Goal: Information Seeking & Learning: Learn about a topic

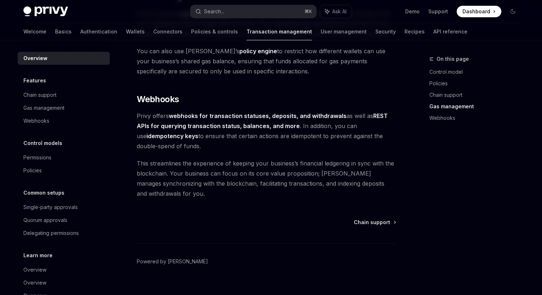
scroll to position [676, 0]
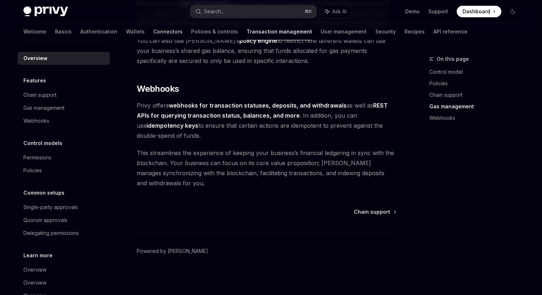
click at [153, 28] on link "Connectors" at bounding box center [167, 31] width 29 height 17
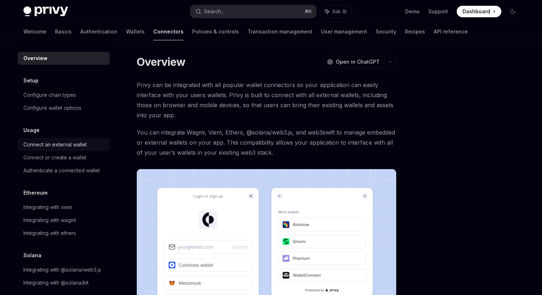
click at [75, 144] on div "Connect an external wallet" at bounding box center [54, 144] width 63 height 9
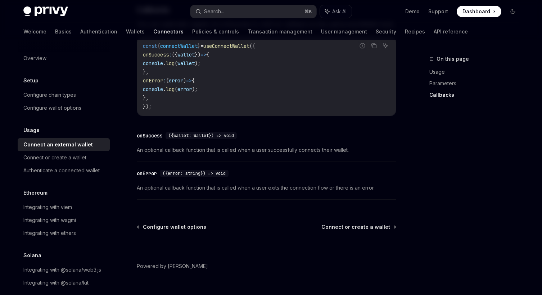
scroll to position [493, 0]
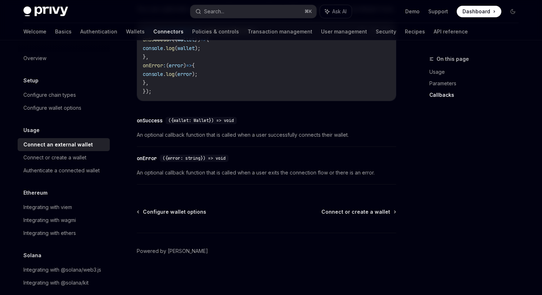
type textarea "*"
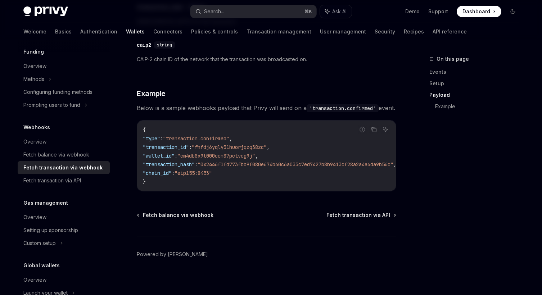
scroll to position [784, 0]
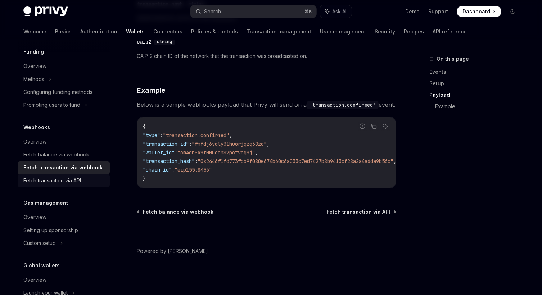
click at [54, 185] on div "Fetch transaction via API" at bounding box center [52, 180] width 58 height 9
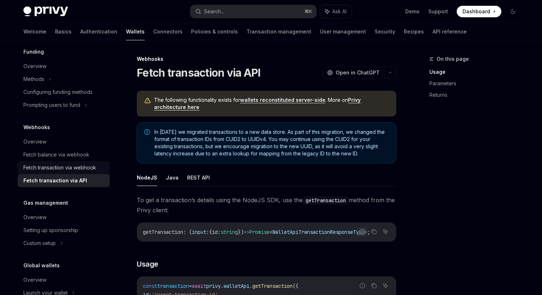
click at [57, 170] on div "Fetch transaction via webhook" at bounding box center [59, 167] width 73 height 9
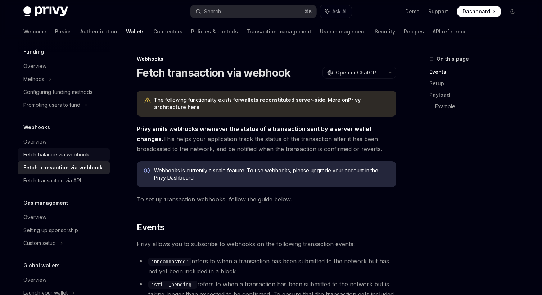
click at [52, 152] on div "Fetch balance via webhook" at bounding box center [56, 154] width 66 height 9
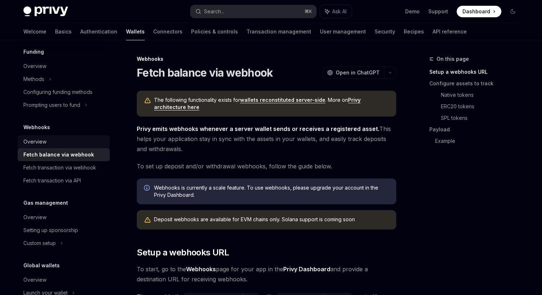
click at [41, 140] on div "Overview" at bounding box center [34, 141] width 23 height 9
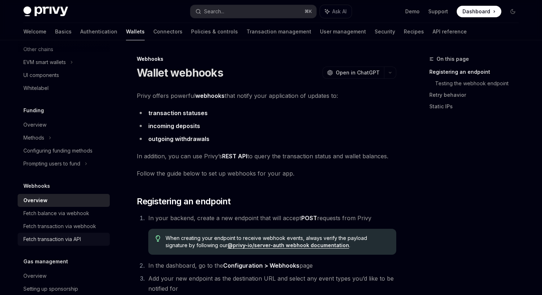
scroll to position [211, 0]
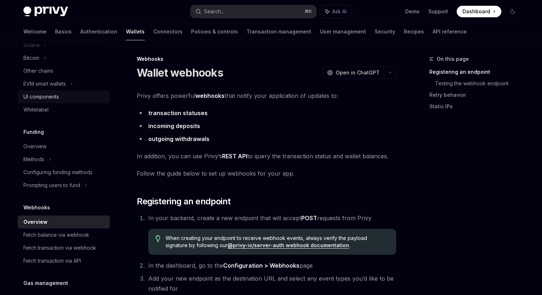
click at [50, 96] on div "UI components" at bounding box center [41, 97] width 36 height 9
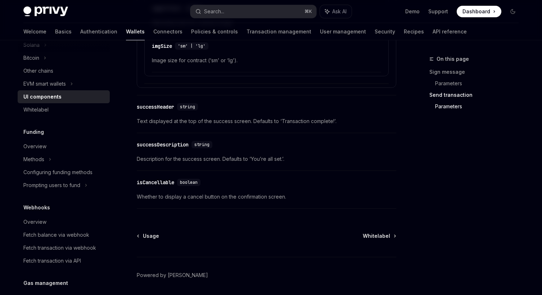
scroll to position [1321, 0]
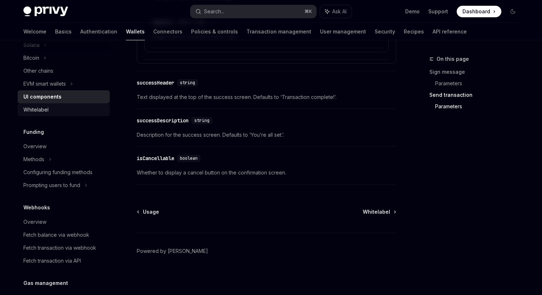
click at [48, 109] on div "Whitelabel" at bounding box center [35, 109] width 25 height 9
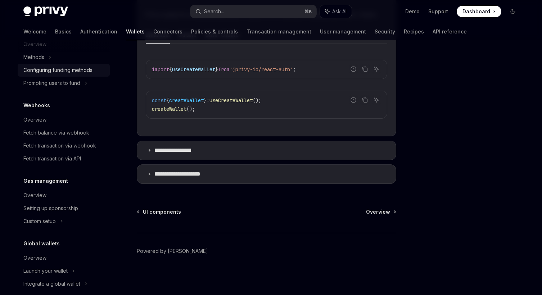
scroll to position [323, 0]
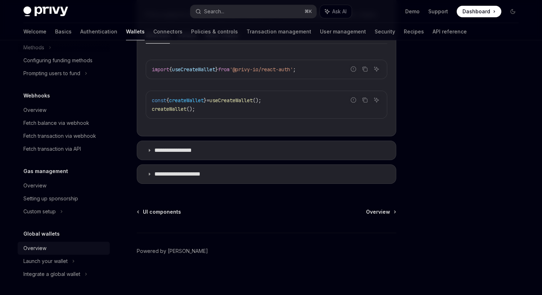
click at [33, 248] on div "Overview" at bounding box center [34, 248] width 23 height 9
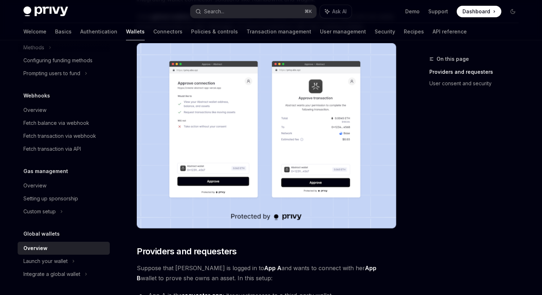
scroll to position [130, 0]
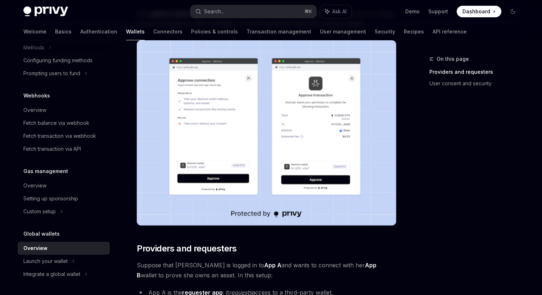
click at [292, 144] on img at bounding box center [267, 132] width 260 height 185
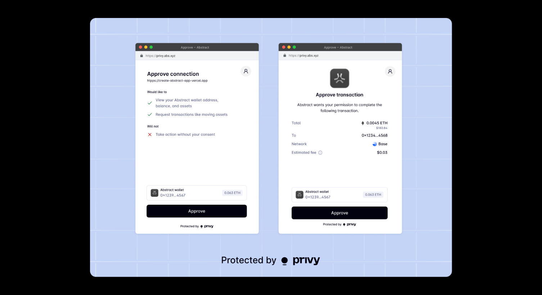
click at [446, 123] on img at bounding box center [271, 147] width 362 height 259
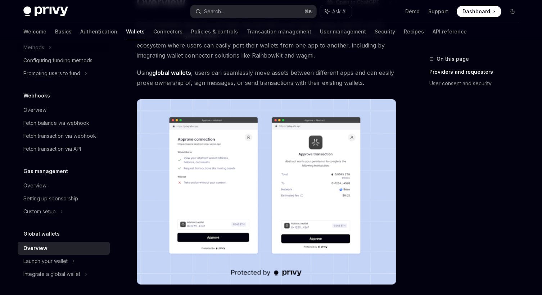
scroll to position [85, 0]
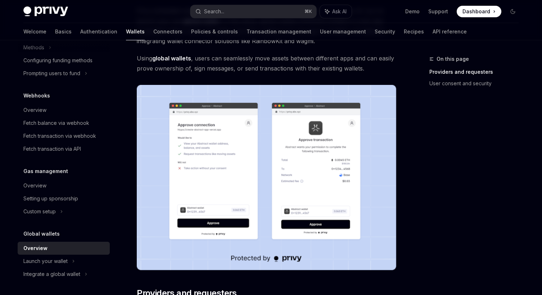
click at [257, 155] on img at bounding box center [267, 177] width 260 height 185
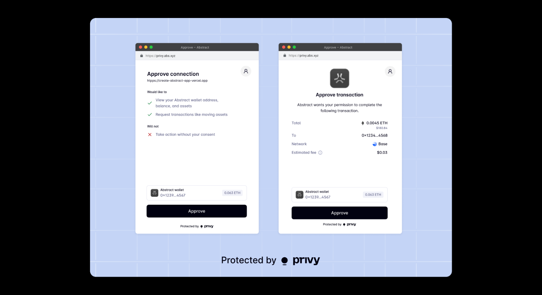
click at [466, 146] on div at bounding box center [271, 147] width 542 height 295
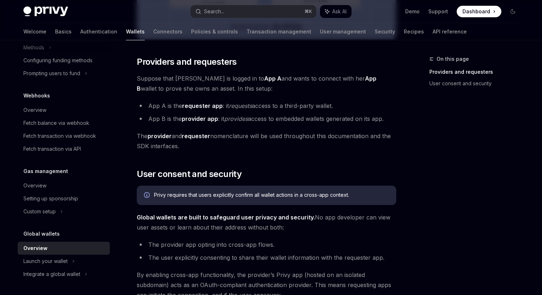
scroll to position [317, 0]
click at [182, 78] on span "Suppose that Alice is logged in to App A and wants to connect with her App B wa…" at bounding box center [267, 83] width 260 height 20
click at [166, 77] on span "Suppose that Alice is logged in to App A and wants to connect with her App B wa…" at bounding box center [267, 83] width 260 height 20
drag, startPoint x: 248, startPoint y: 78, endPoint x: 283, endPoint y: 78, distance: 34.6
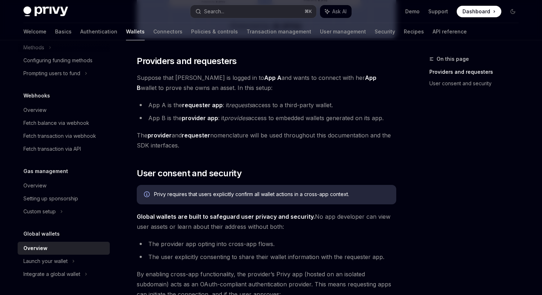
click at [283, 78] on span "Suppose that Alice is logged in to App A and wants to connect with her App B wa…" at bounding box center [267, 83] width 260 height 20
click at [299, 78] on span "Suppose that Alice is logged in to App A and wants to connect with her App B wa…" at bounding box center [267, 83] width 260 height 20
drag, startPoint x: 140, startPoint y: 78, endPoint x: 228, endPoint y: 78, distance: 87.8
click at [228, 78] on span "Suppose that Alice is logged in to App A and wants to connect with her App B wa…" at bounding box center [267, 83] width 260 height 20
click at [218, 78] on span "Suppose that Alice is logged in to App A and wants to connect with her App B wa…" at bounding box center [267, 83] width 260 height 20
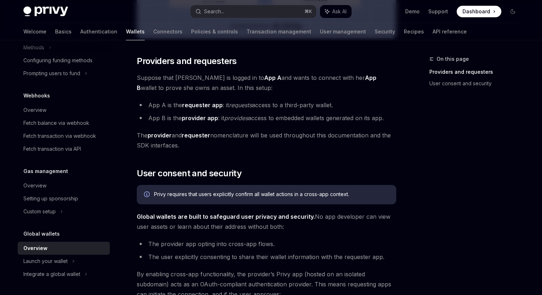
drag, startPoint x: 323, startPoint y: 77, endPoint x: 352, endPoint y: 77, distance: 29.5
click at [352, 77] on span "Suppose that Alice is logged in to App A and wants to connect with her App B wa…" at bounding box center [267, 83] width 260 height 20
click at [272, 76] on span "Suppose that Alice is logged in to App A and wants to connect with her App B wa…" at bounding box center [267, 83] width 260 height 20
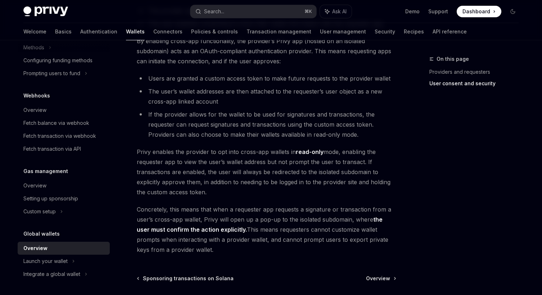
scroll to position [551, 0]
click at [353, 49] on span "By enabling cross-app functionality, the provider’s Privy app (hosted on an iso…" at bounding box center [267, 50] width 260 height 30
click at [217, 62] on span "By enabling cross-app functionality, the provider’s Privy app (hosted on an iso…" at bounding box center [267, 50] width 260 height 30
drag, startPoint x: 286, startPoint y: 59, endPoint x: 314, endPoint y: 54, distance: 28.5
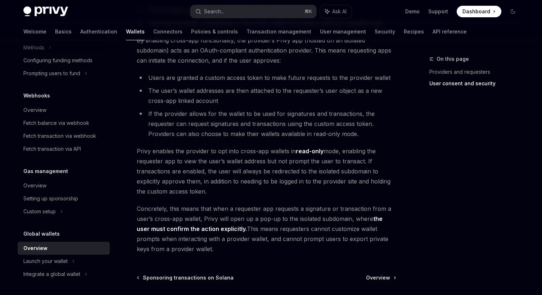
click at [314, 54] on span "By enabling cross-app functionality, the provider’s Privy app (hosted on an iso…" at bounding box center [267, 50] width 260 height 30
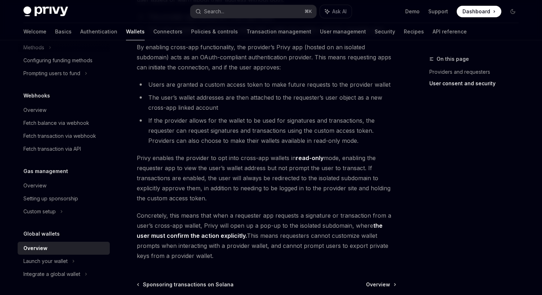
scroll to position [545, 0]
click at [421, 181] on div "On this page Providers and requesters User consent and security" at bounding box center [469, 175] width 109 height 240
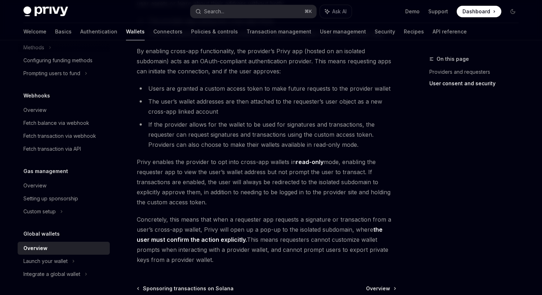
scroll to position [28, 0]
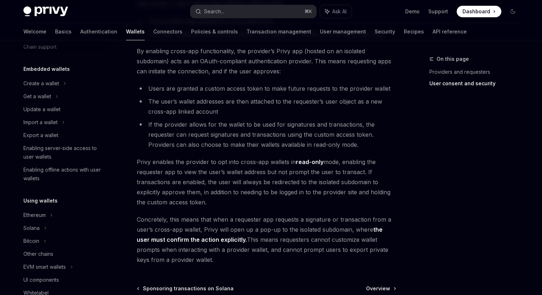
type textarea "*"
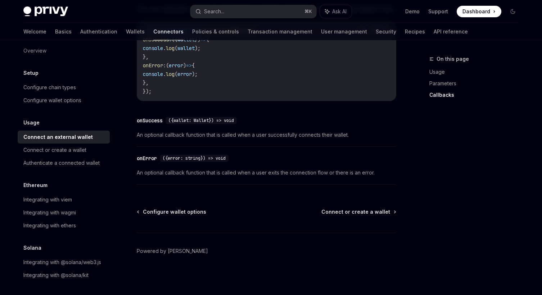
scroll to position [9, 0]
click at [76, 151] on div "Connect or create a wallet" at bounding box center [54, 149] width 63 height 9
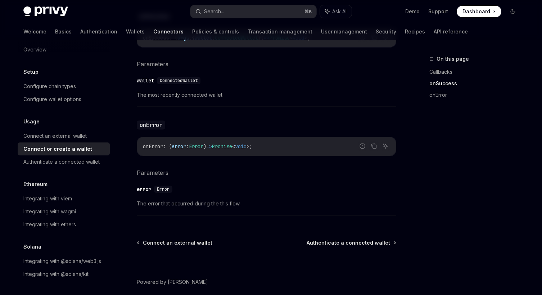
scroll to position [501, 0]
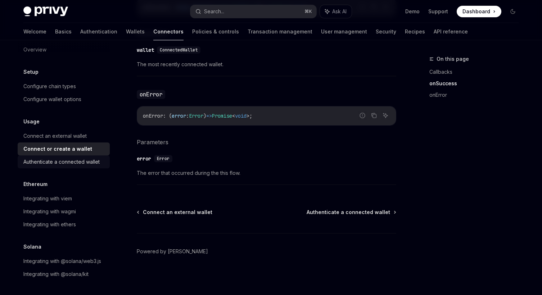
click at [78, 160] on div "Authenticate a connected wallet" at bounding box center [61, 162] width 76 height 9
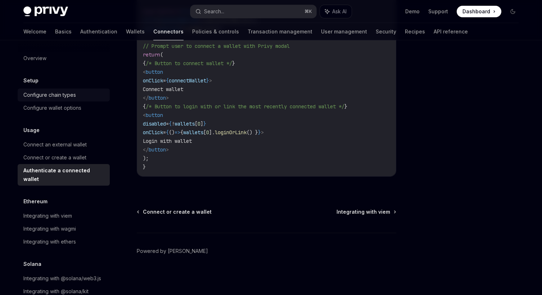
click at [55, 95] on div "Configure chain types" at bounding box center [49, 95] width 53 height 9
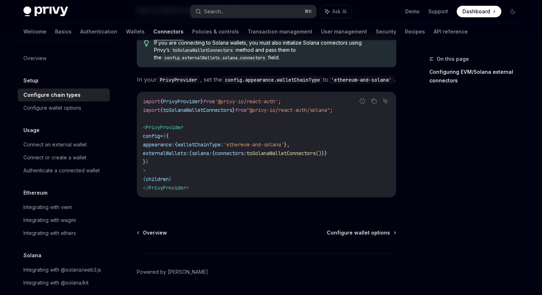
scroll to position [158, 0]
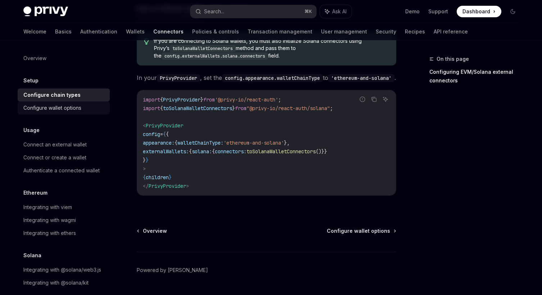
click at [73, 109] on div "Configure wallet options" at bounding box center [52, 108] width 58 height 9
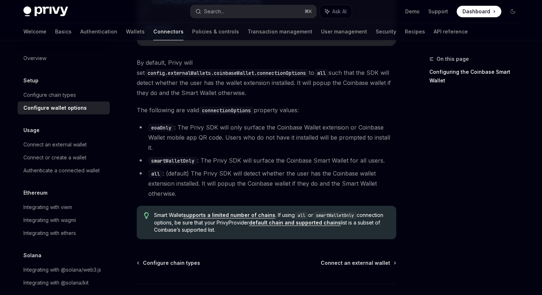
scroll to position [1054, 0]
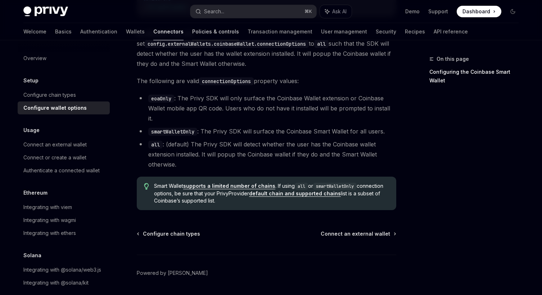
click at [192, 38] on link "Policies & controls" at bounding box center [215, 31] width 47 height 17
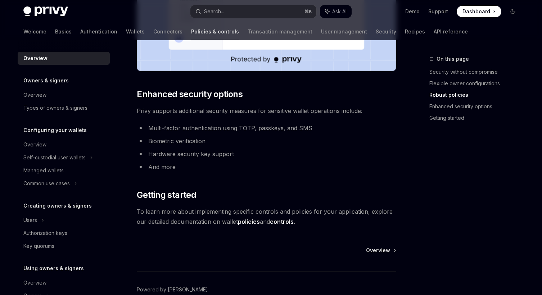
scroll to position [618, 0]
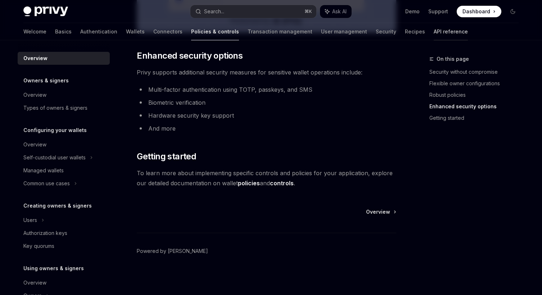
click at [434, 33] on link "API reference" at bounding box center [451, 31] width 34 height 17
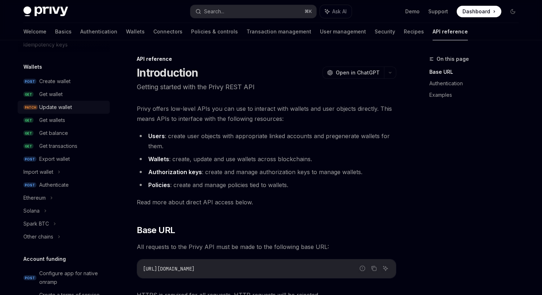
scroll to position [54, 0]
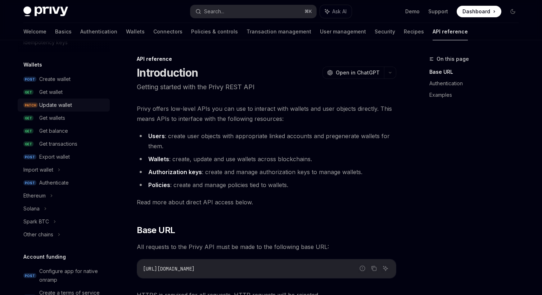
click at [58, 106] on div "Update wallet" at bounding box center [55, 105] width 33 height 9
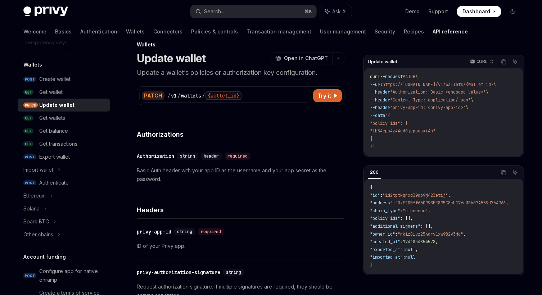
scroll to position [27, 0]
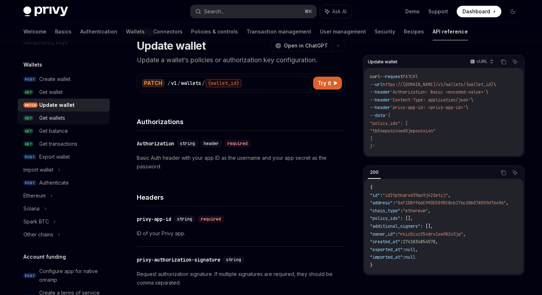
click at [64, 118] on div "Get wallets" at bounding box center [52, 118] width 26 height 9
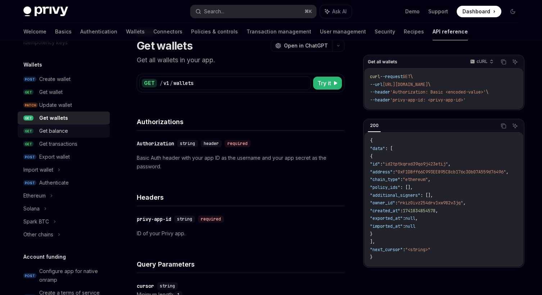
click at [60, 126] on link "GET Get balance" at bounding box center [64, 131] width 92 height 13
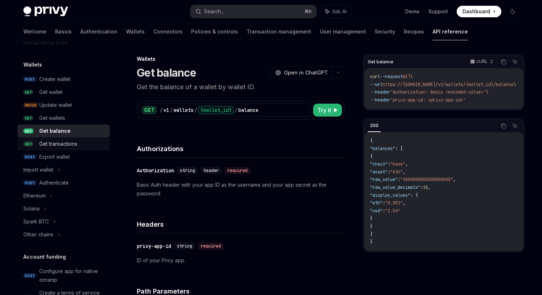
click at [57, 141] on div "Get transactions" at bounding box center [58, 144] width 38 height 9
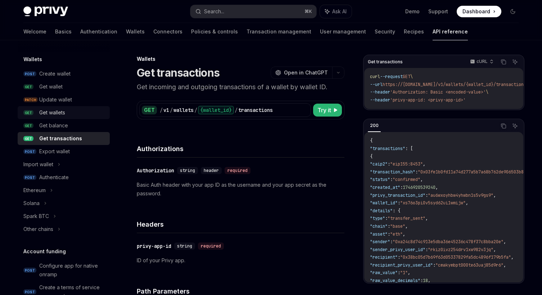
scroll to position [61, 0]
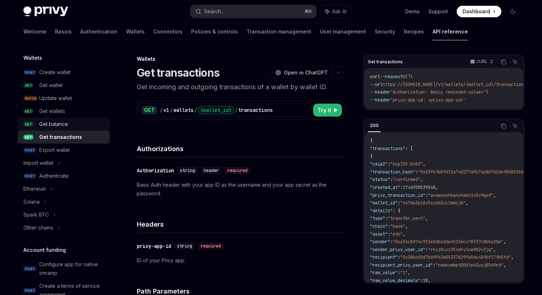
click at [55, 124] on div "Get balance" at bounding box center [53, 124] width 29 height 9
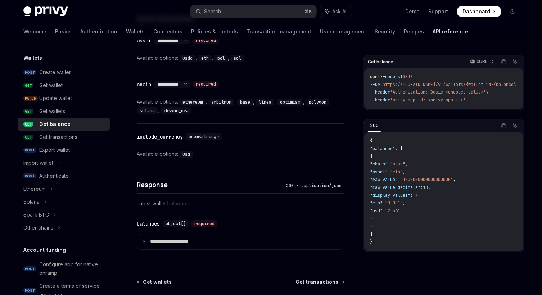
scroll to position [409, 0]
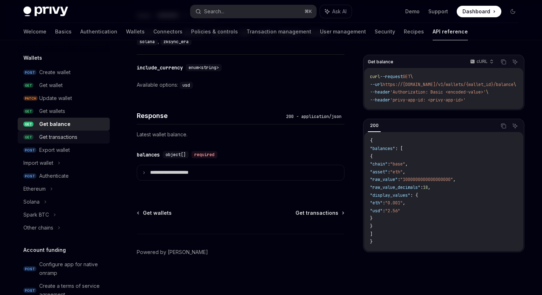
click at [74, 137] on div "Get transactions" at bounding box center [58, 137] width 38 height 9
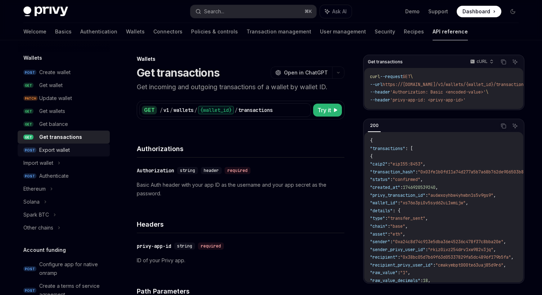
click at [66, 148] on div "Export wallet" at bounding box center [54, 150] width 31 height 9
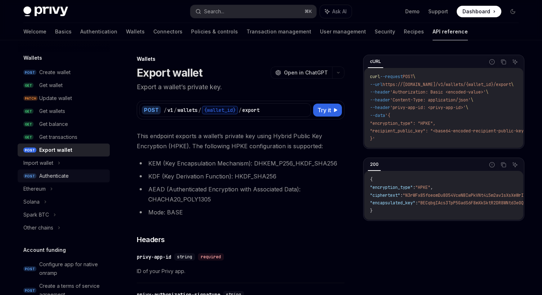
click at [54, 172] on div "Authenticate" at bounding box center [54, 176] width 30 height 9
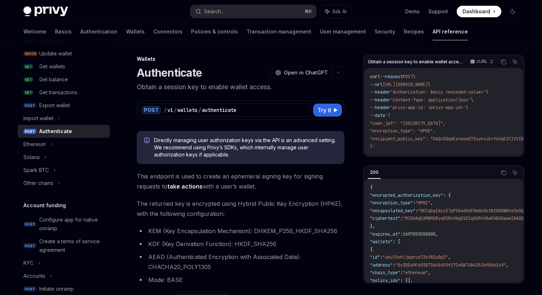
scroll to position [110, 0]
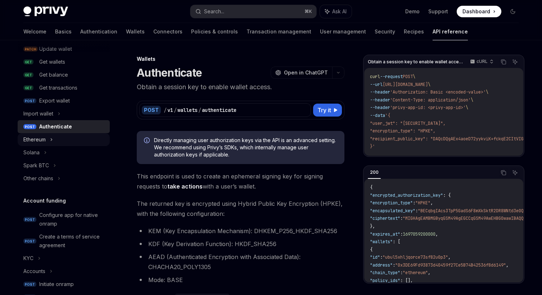
click at [44, 142] on div "Ethereum" at bounding box center [34, 139] width 22 height 9
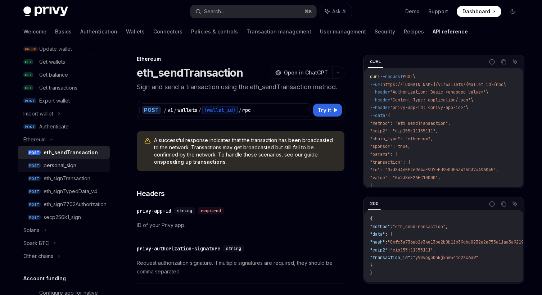
click at [58, 167] on div "personal_sign" at bounding box center [60, 165] width 33 height 9
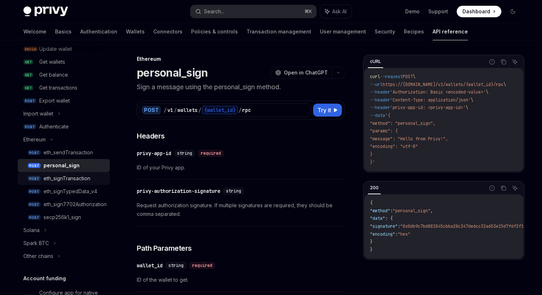
click at [59, 176] on div "eth_signTransaction" at bounding box center [67, 178] width 47 height 9
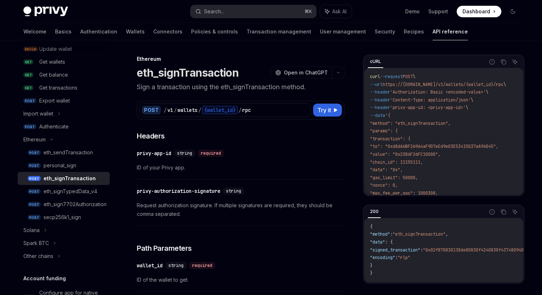
scroll to position [119, 0]
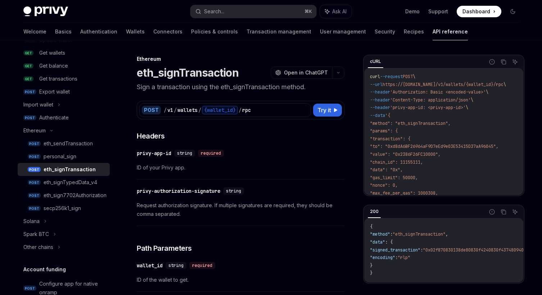
click at [59, 176] on link "POST eth_signTypedData_v4" at bounding box center [64, 182] width 92 height 13
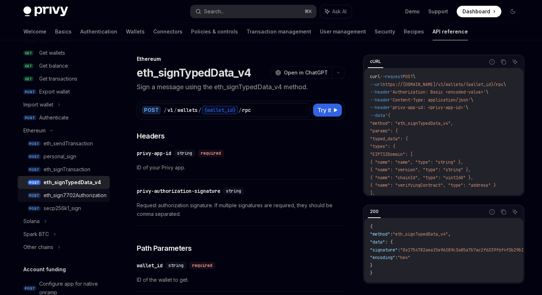
click at [62, 189] on link "POST eth_sign7702Authorization" at bounding box center [64, 195] width 92 height 13
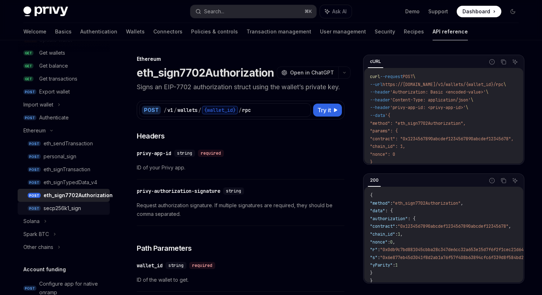
click at [55, 207] on div "secp256k1_sign" at bounding box center [62, 208] width 37 height 9
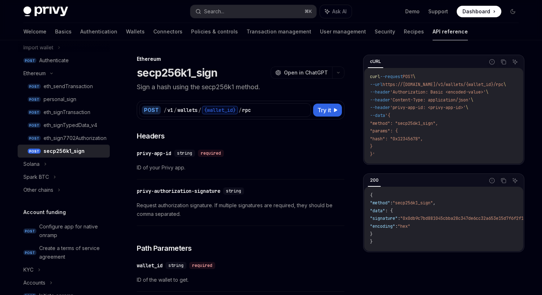
scroll to position [191, 0]
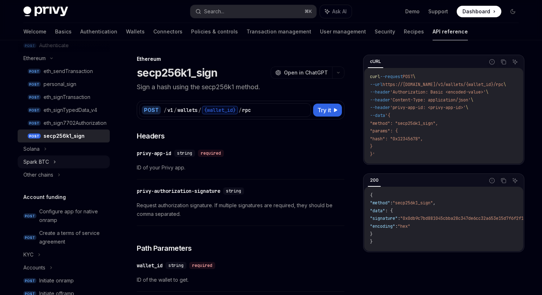
click at [55, 162] on icon at bounding box center [54, 162] width 1 height 2
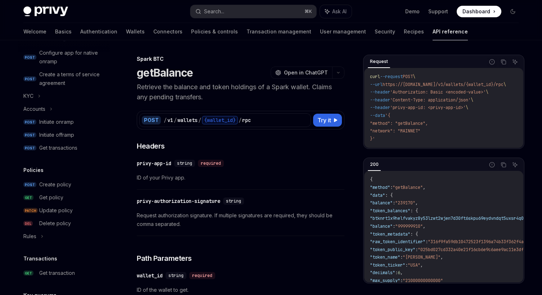
scroll to position [488, 0]
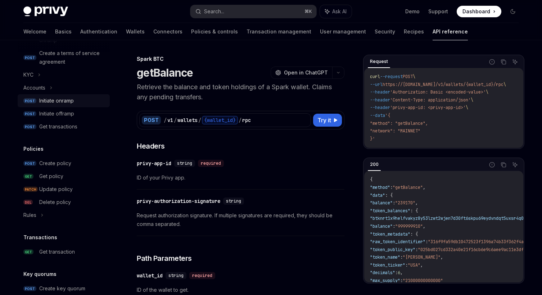
click at [69, 101] on div "Initiate onramp" at bounding box center [56, 100] width 35 height 9
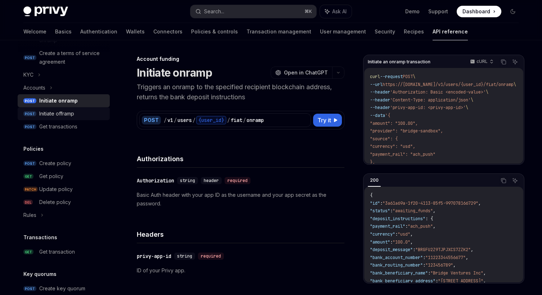
click at [67, 112] on div "Initiate offramp" at bounding box center [56, 113] width 35 height 9
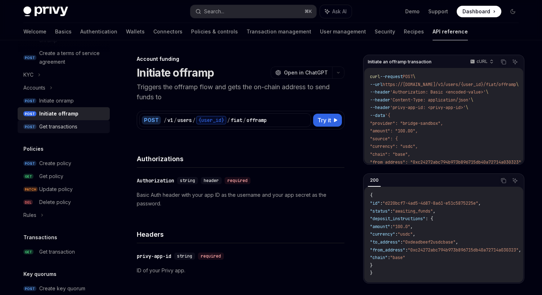
click at [59, 127] on div "Get transactions" at bounding box center [58, 126] width 38 height 9
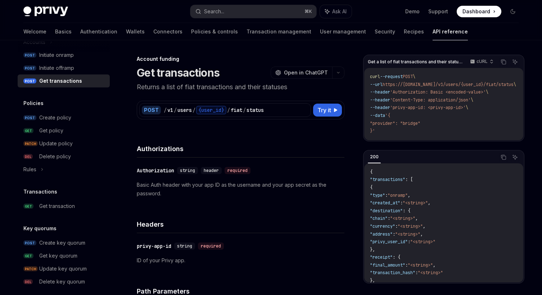
scroll to position [535, 0]
click at [58, 117] on div "Create policy" at bounding box center [55, 117] width 32 height 9
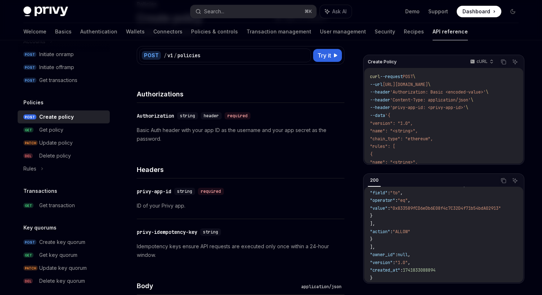
scroll to position [64, 0]
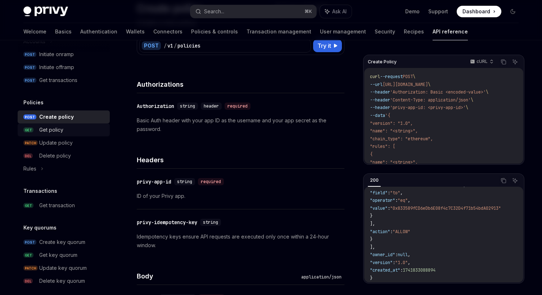
click at [58, 126] on div "Get policy" at bounding box center [51, 130] width 24 height 9
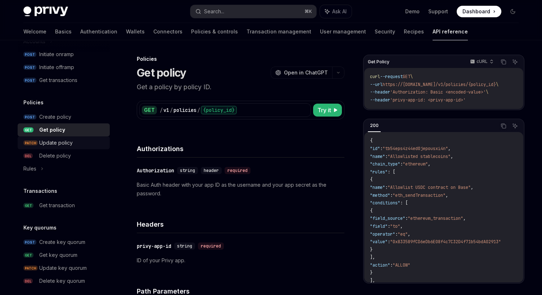
click at [53, 140] on div "Update policy" at bounding box center [55, 143] width 33 height 9
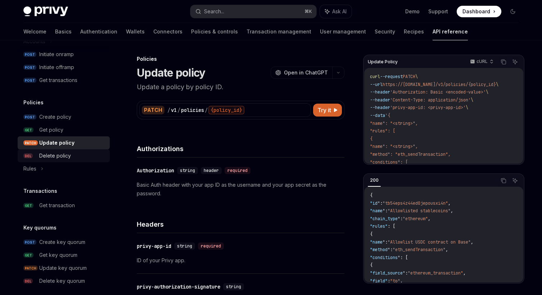
click at [49, 158] on div "Delete policy" at bounding box center [55, 156] width 32 height 9
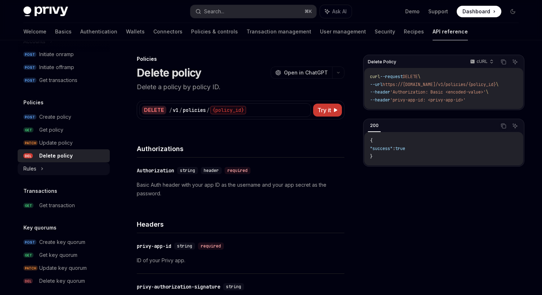
click at [42, 169] on icon at bounding box center [42, 169] width 1 height 2
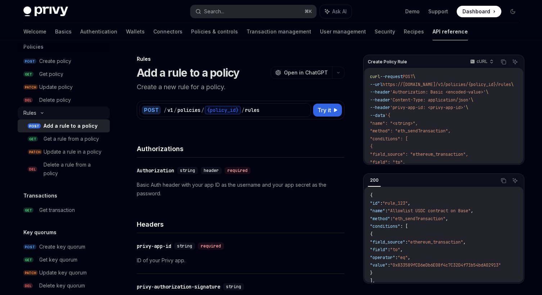
scroll to position [592, 0]
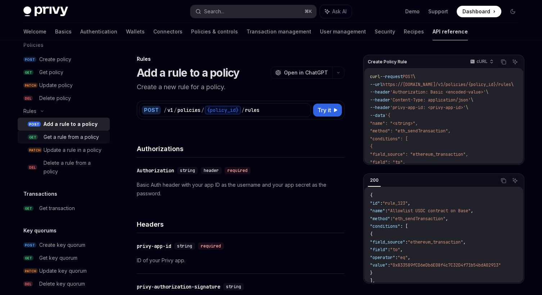
click at [64, 138] on div "Get a rule from a policy" at bounding box center [71, 137] width 55 height 9
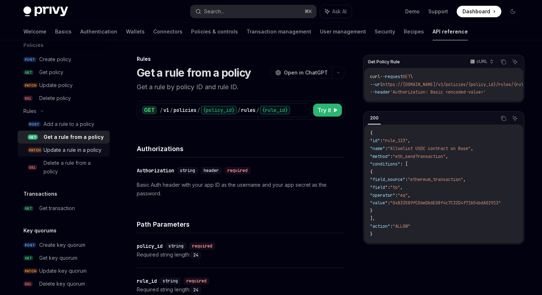
click at [59, 152] on div "Update a rule in a policy" at bounding box center [73, 150] width 58 height 9
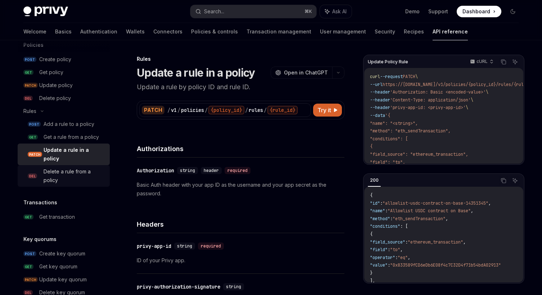
click at [57, 167] on div "Delete a rule from a policy" at bounding box center [75, 175] width 62 height 17
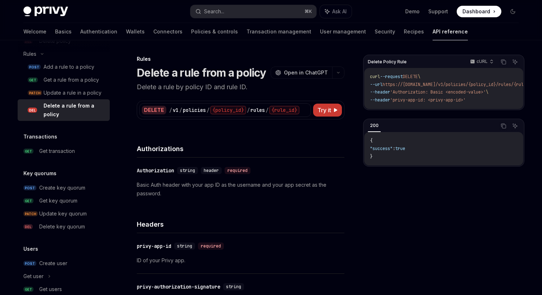
scroll to position [653, 0]
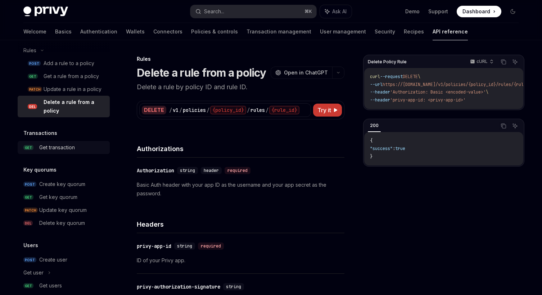
click at [54, 148] on div "Get transaction" at bounding box center [57, 147] width 36 height 9
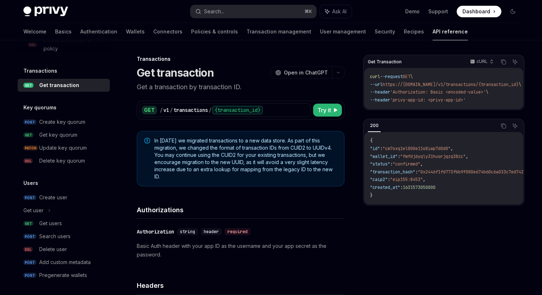
scroll to position [716, 0]
click at [63, 123] on div "Create key quorum" at bounding box center [62, 121] width 46 height 9
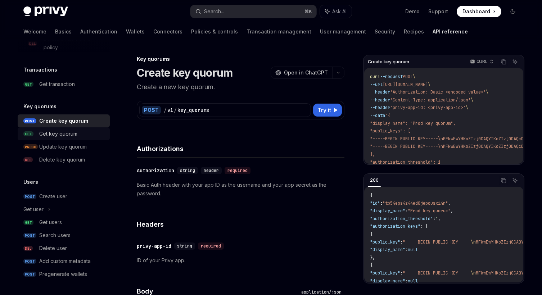
click at [60, 132] on div "Get key quorum" at bounding box center [58, 134] width 38 height 9
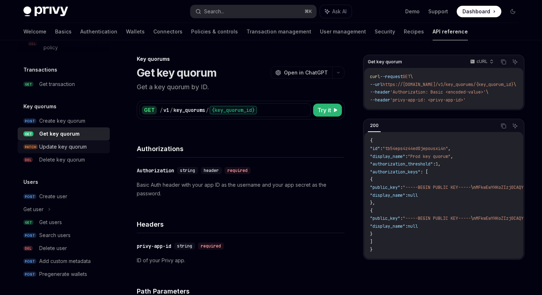
click at [56, 145] on div "Update key quorum" at bounding box center [63, 147] width 48 height 9
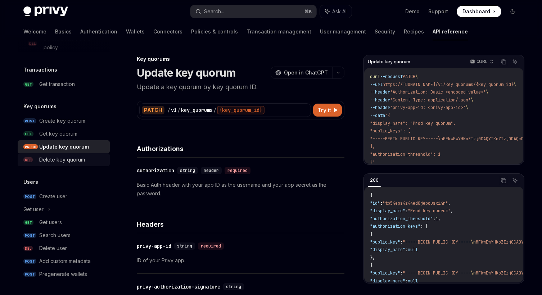
click at [52, 159] on div "Delete key quorum" at bounding box center [62, 159] width 46 height 9
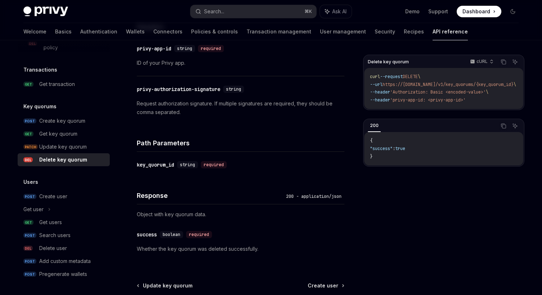
scroll to position [271, 0]
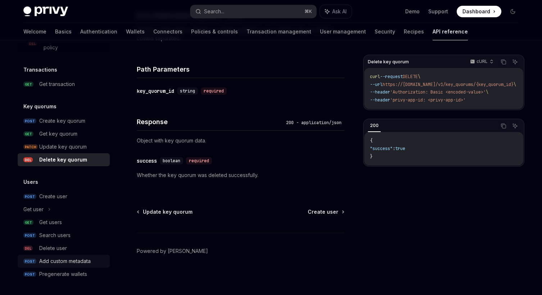
click at [56, 262] on div "Add custom metadata" at bounding box center [64, 261] width 51 height 9
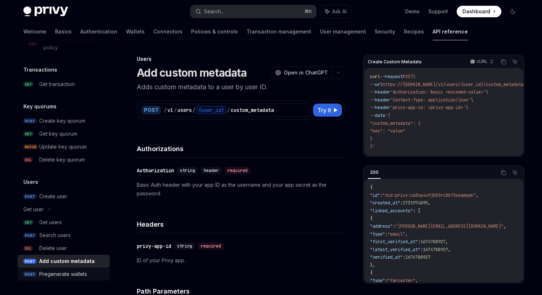
click at [59, 272] on div "Pregenerate wallets" at bounding box center [63, 274] width 48 height 9
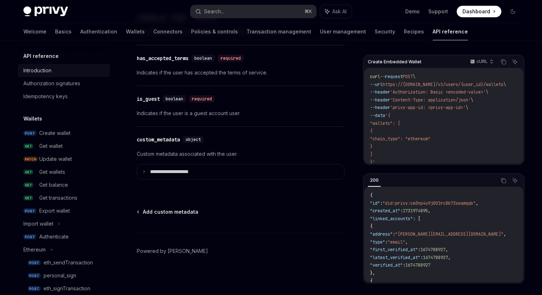
click at [47, 67] on div "Introduction" at bounding box center [37, 70] width 28 height 9
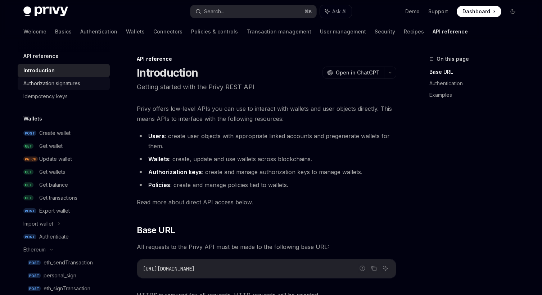
click at [61, 86] on div "Authorization signatures" at bounding box center [51, 83] width 57 height 9
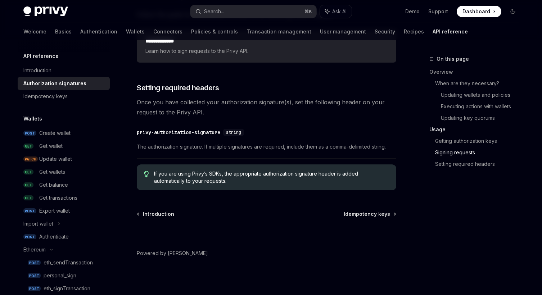
scroll to position [1210, 0]
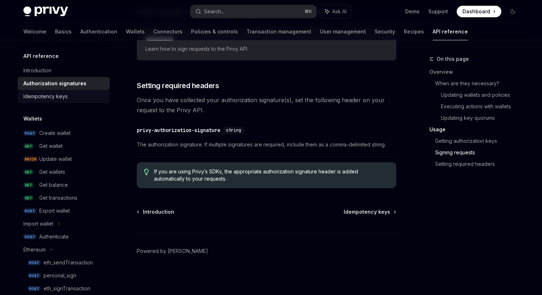
click at [67, 94] on div "Idempotency keys" at bounding box center [45, 96] width 44 height 9
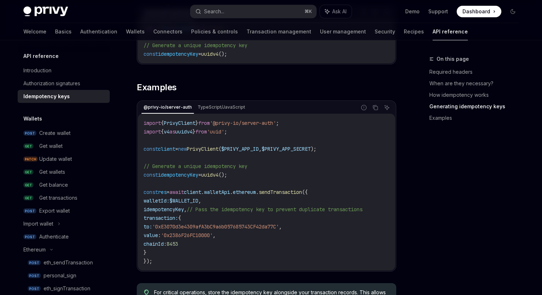
scroll to position [779, 0]
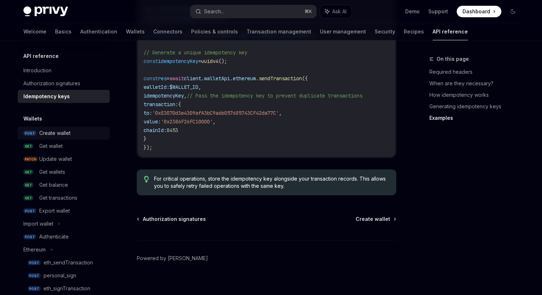
click at [52, 131] on div "Create wallet" at bounding box center [54, 133] width 31 height 9
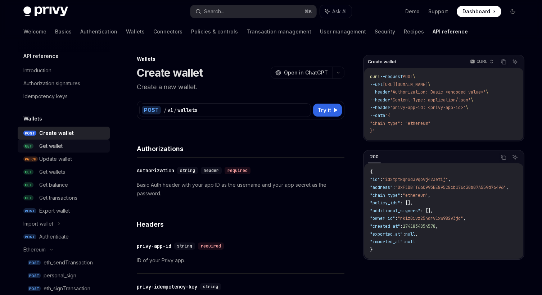
click at [52, 146] on div "Get wallet" at bounding box center [50, 146] width 23 height 9
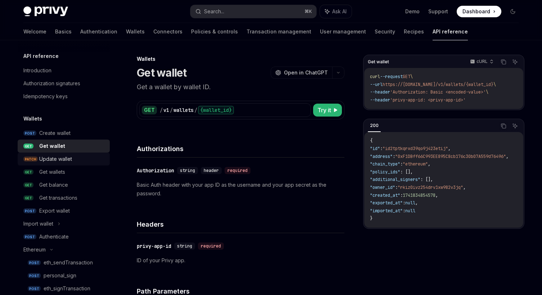
click at [50, 156] on div "Update wallet" at bounding box center [55, 159] width 33 height 9
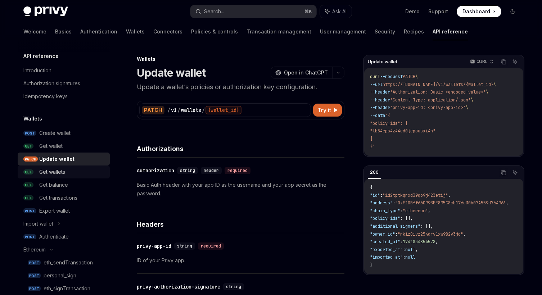
click at [53, 170] on div "Get wallets" at bounding box center [52, 172] width 26 height 9
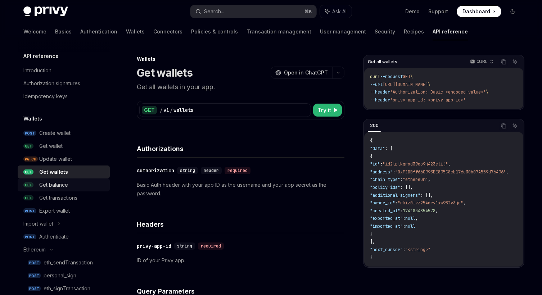
click at [51, 183] on div "Get balance" at bounding box center [53, 185] width 29 height 9
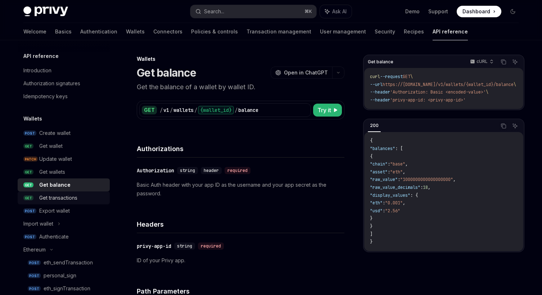
click at [53, 196] on div "Get transactions" at bounding box center [58, 198] width 38 height 9
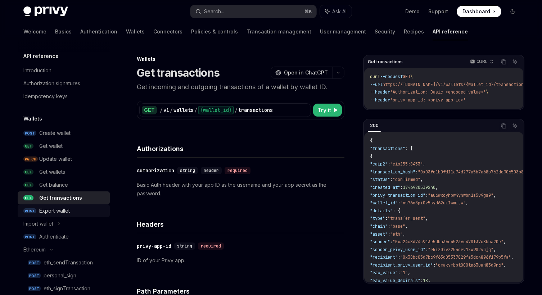
click at [47, 209] on div "Export wallet" at bounding box center [54, 211] width 31 height 9
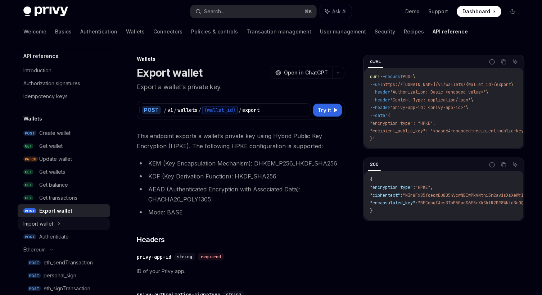
click at [41, 225] on div "Import wallet" at bounding box center [38, 224] width 30 height 9
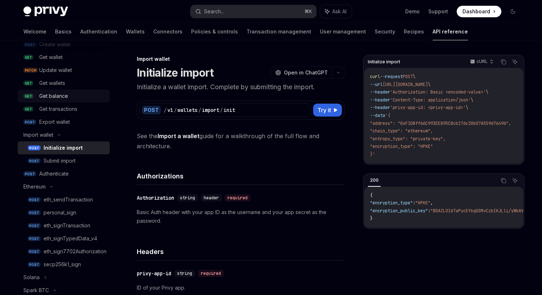
scroll to position [95, 0]
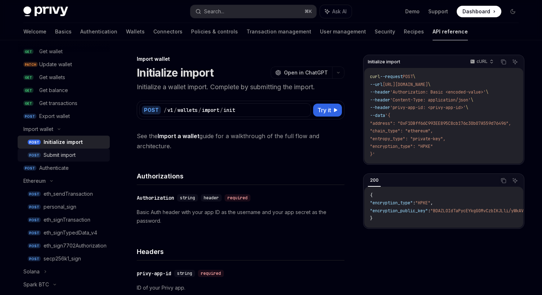
click at [62, 156] on div "Submit import" at bounding box center [60, 155] width 32 height 9
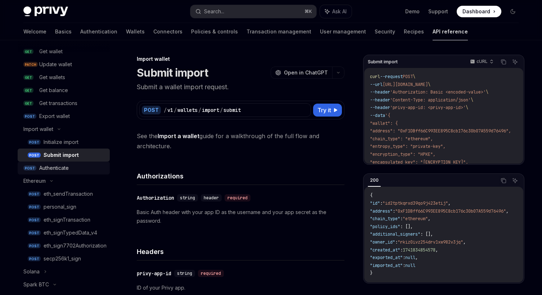
click at [56, 169] on div "Authenticate" at bounding box center [54, 168] width 30 height 9
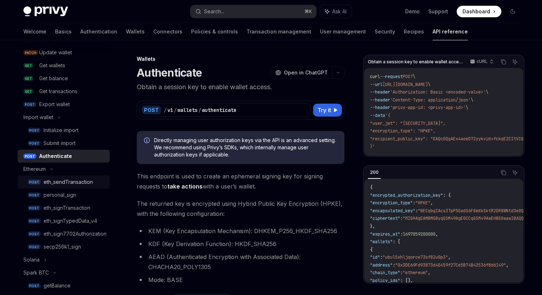
scroll to position [108, 0]
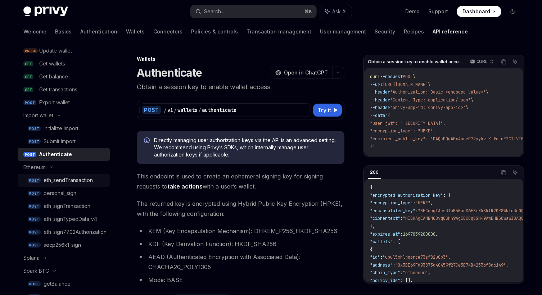
click at [64, 180] on div "eth_sendTransaction" at bounding box center [68, 180] width 49 height 9
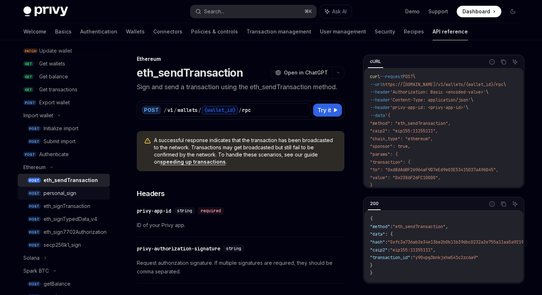
scroll to position [127, 0]
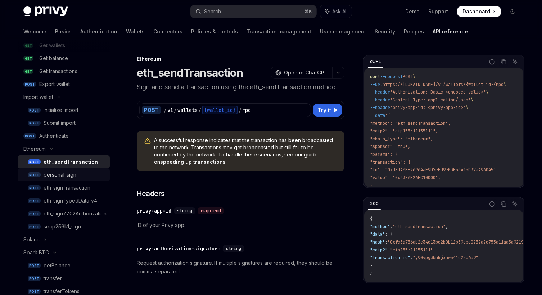
click at [65, 171] on div "personal_sign" at bounding box center [60, 175] width 33 height 9
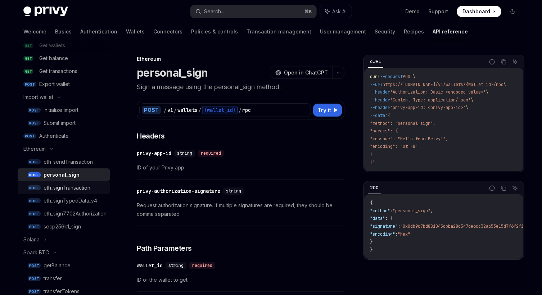
click at [61, 186] on div "eth_signTransaction" at bounding box center [67, 188] width 47 height 9
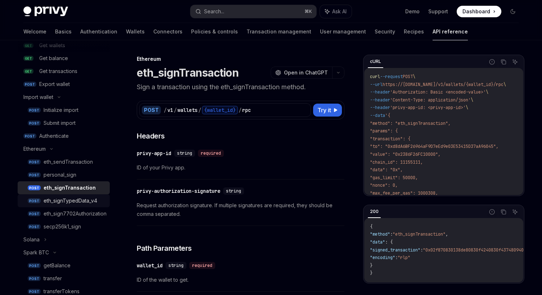
click at [61, 199] on div "eth_signTypedData_v4" at bounding box center [71, 201] width 54 height 9
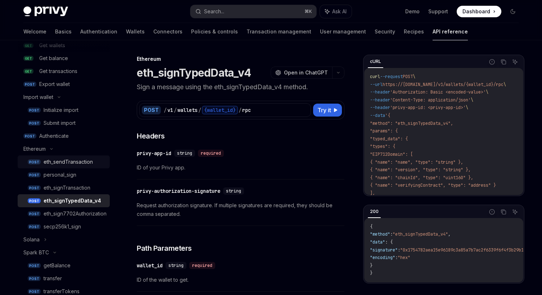
click at [72, 162] on div "eth_sendTransaction" at bounding box center [68, 162] width 49 height 9
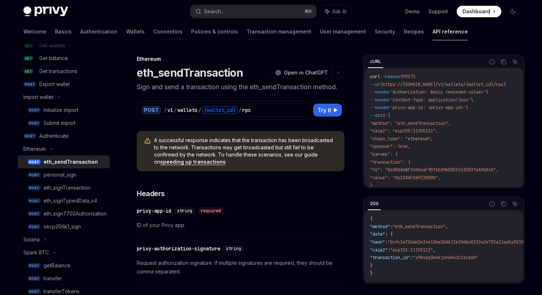
type textarea "*"
